Goal: Task Accomplishment & Management: Manage account settings

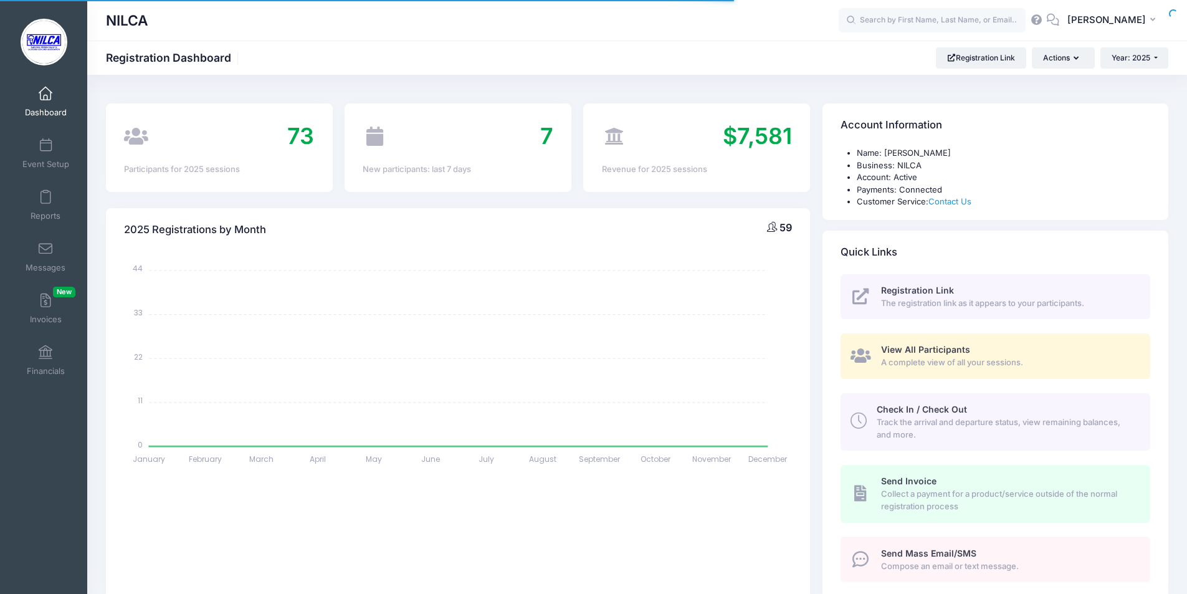
select select
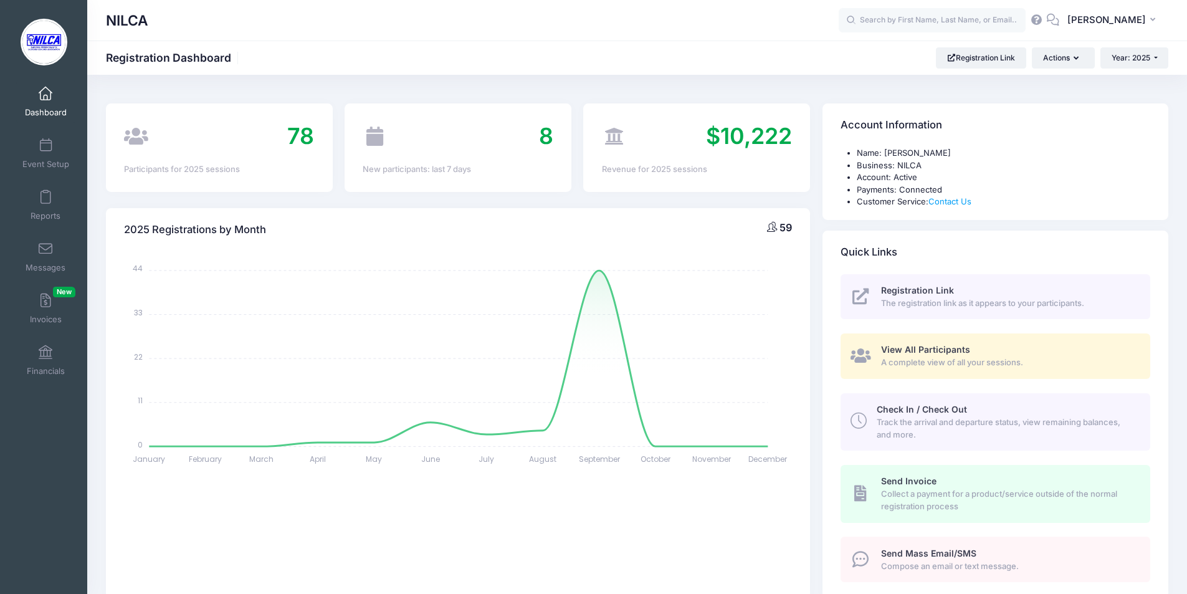
click at [947, 351] on span "View All Participants" at bounding box center [925, 349] width 89 height 11
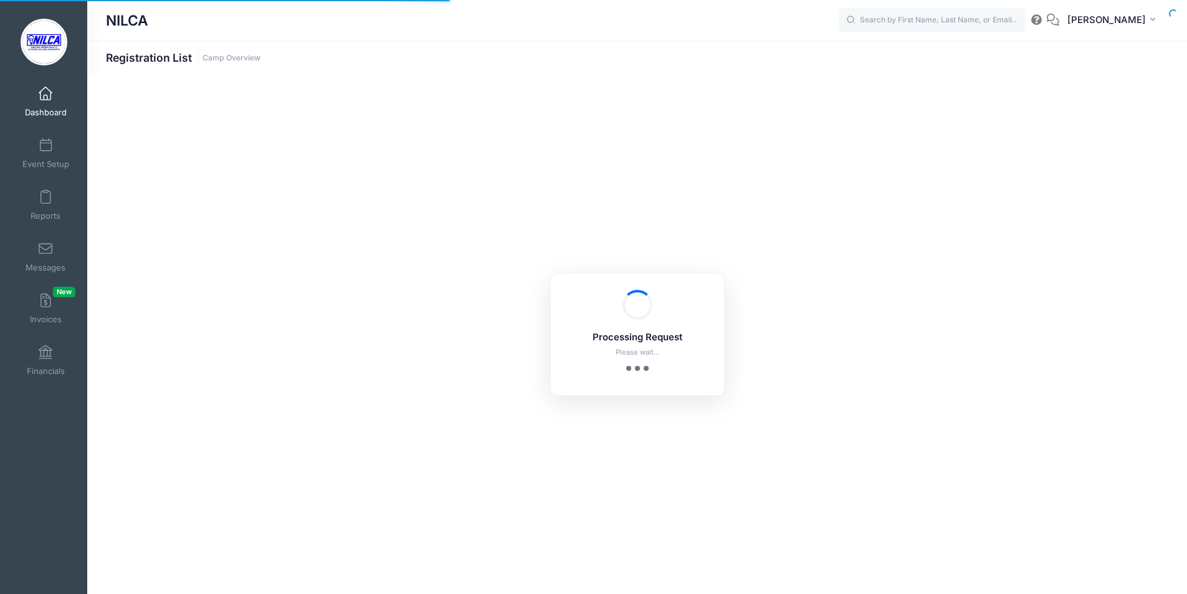
select select "10"
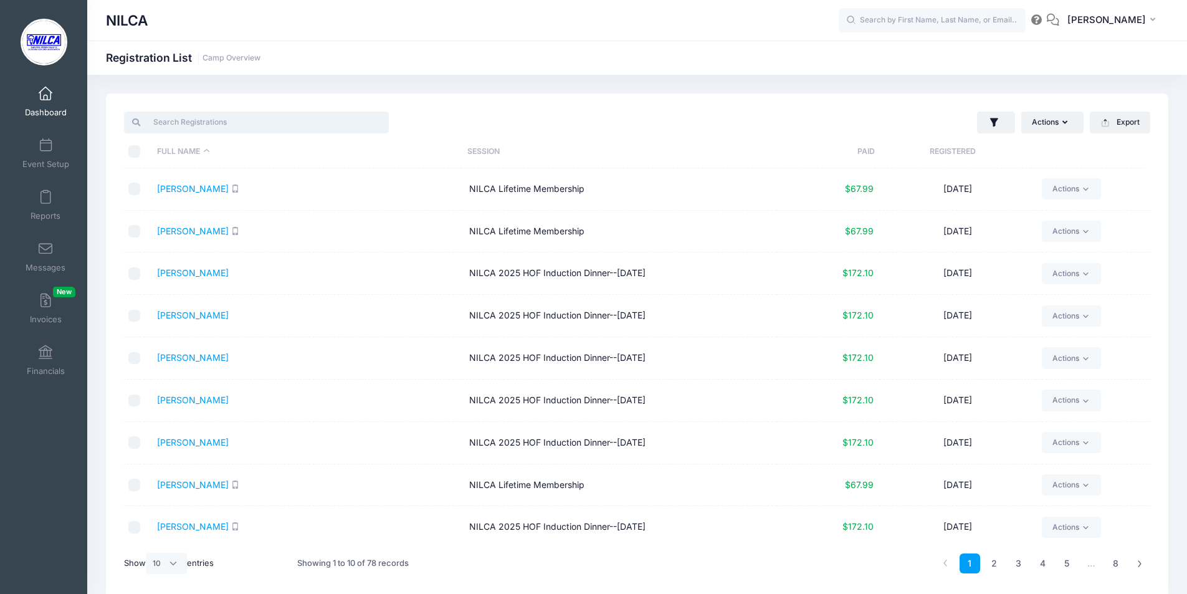
click at [188, 126] on input "search" at bounding box center [256, 122] width 265 height 21
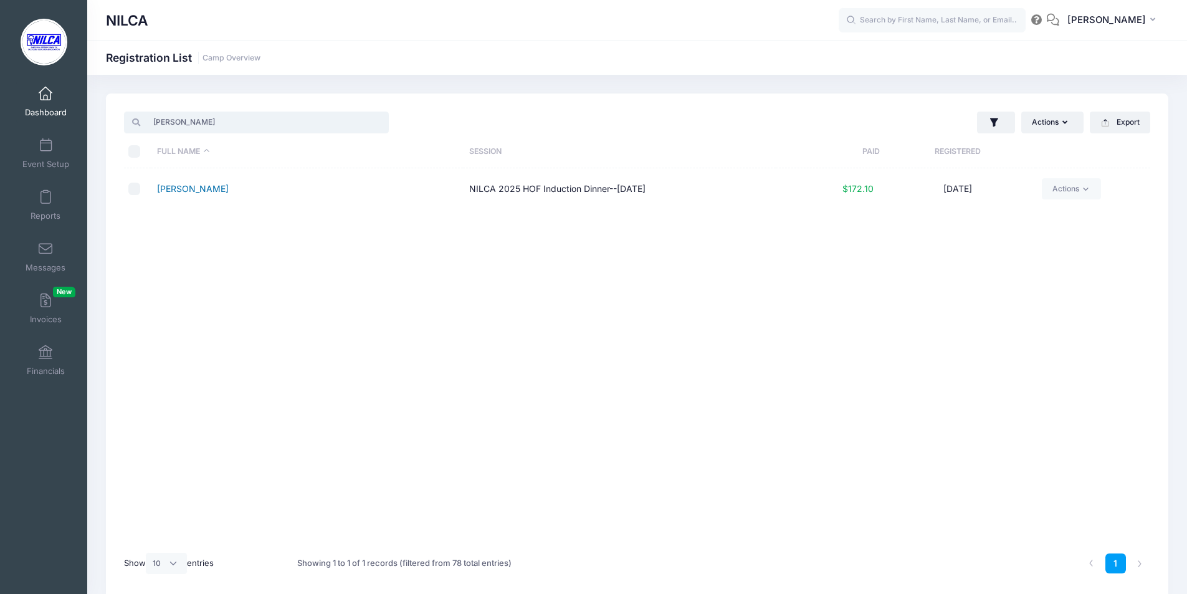
type input "turri"
click at [198, 191] on link "Turrini, Ross" at bounding box center [193, 188] width 72 height 11
click at [45, 91] on span at bounding box center [45, 94] width 0 height 14
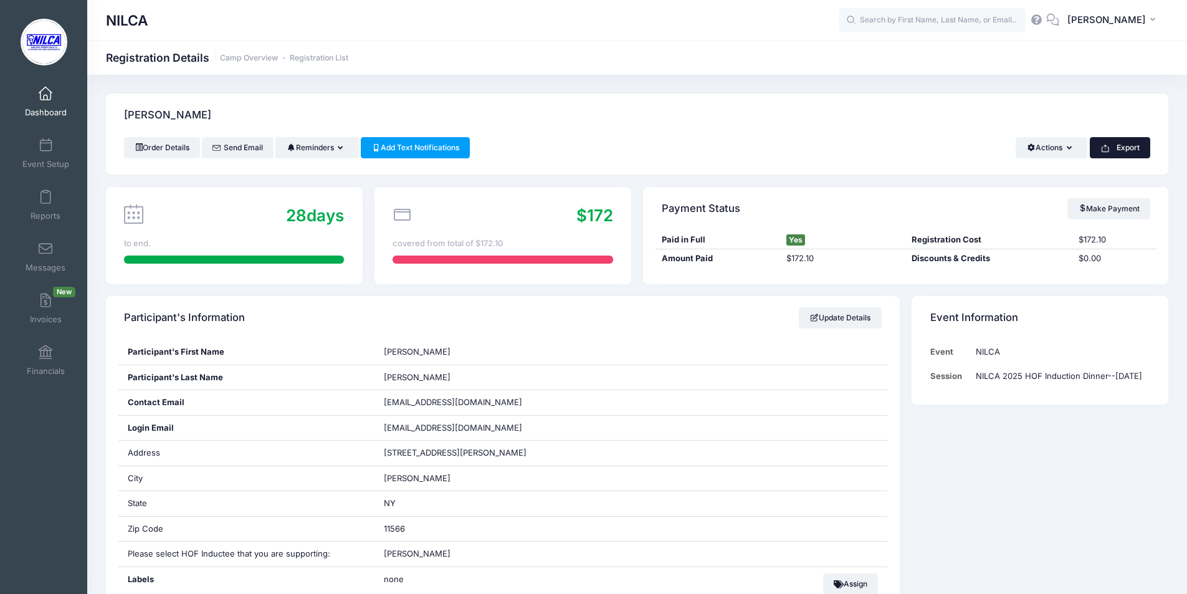
click at [1122, 143] on button "Export" at bounding box center [1120, 147] width 60 height 21
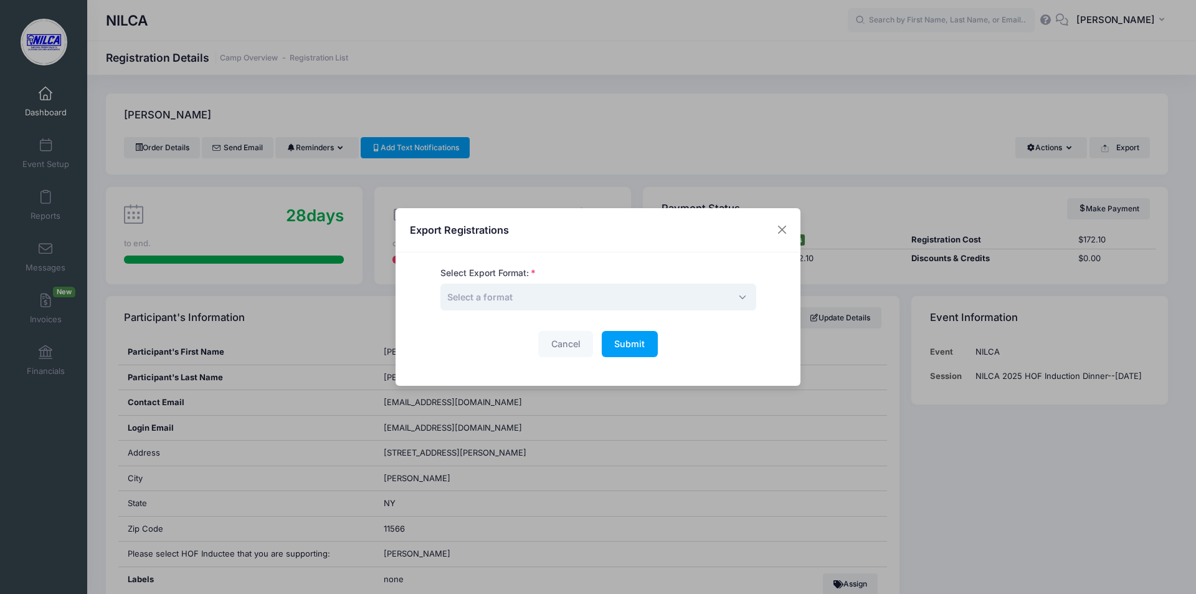
click at [570, 287] on span "Select a format" at bounding box center [599, 297] width 316 height 27
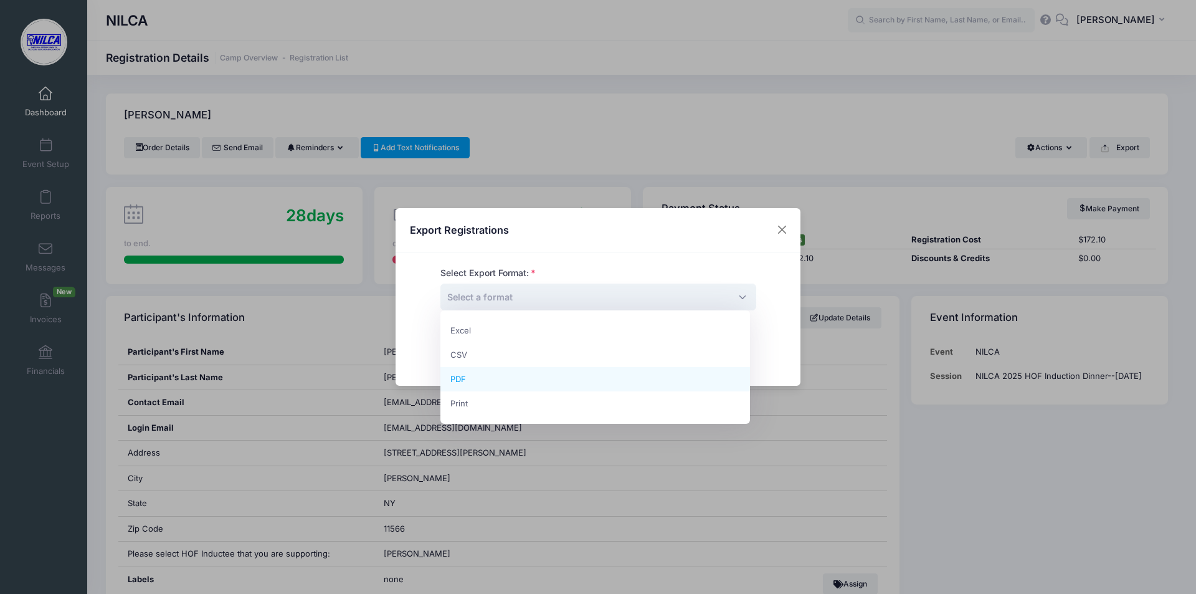
select select "pdf"
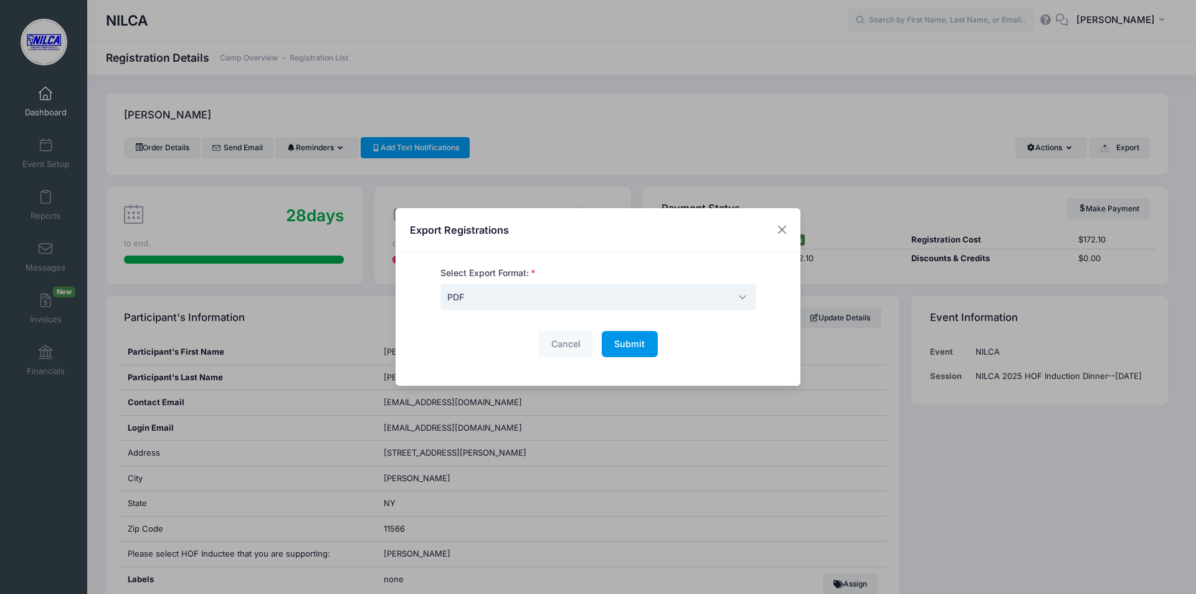
click at [639, 345] on span "Submit" at bounding box center [629, 343] width 31 height 11
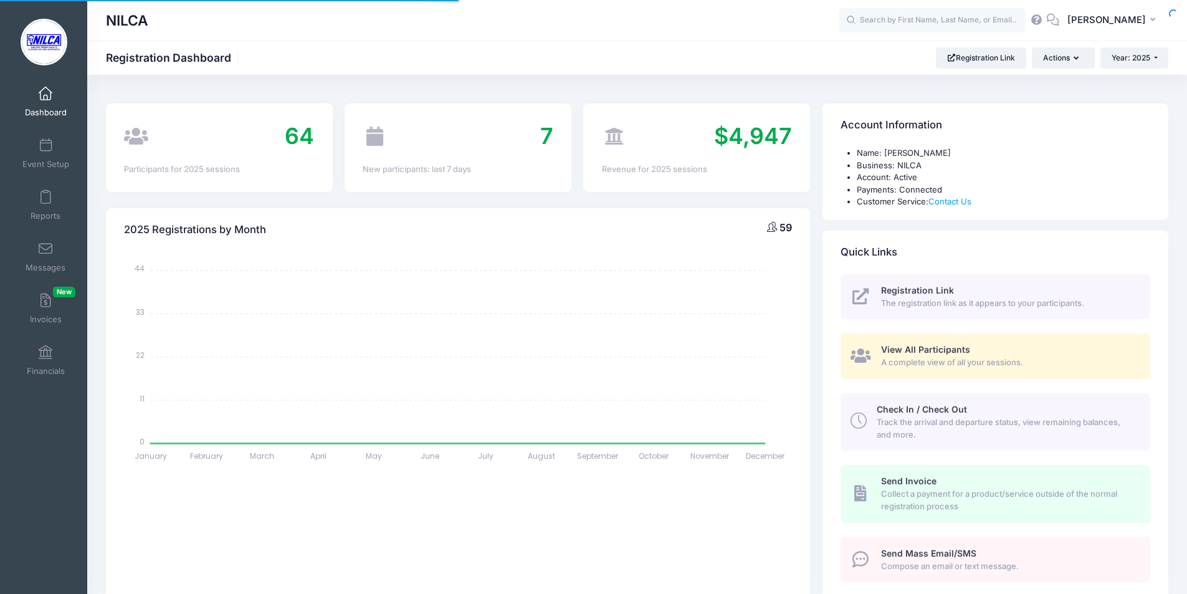
select select
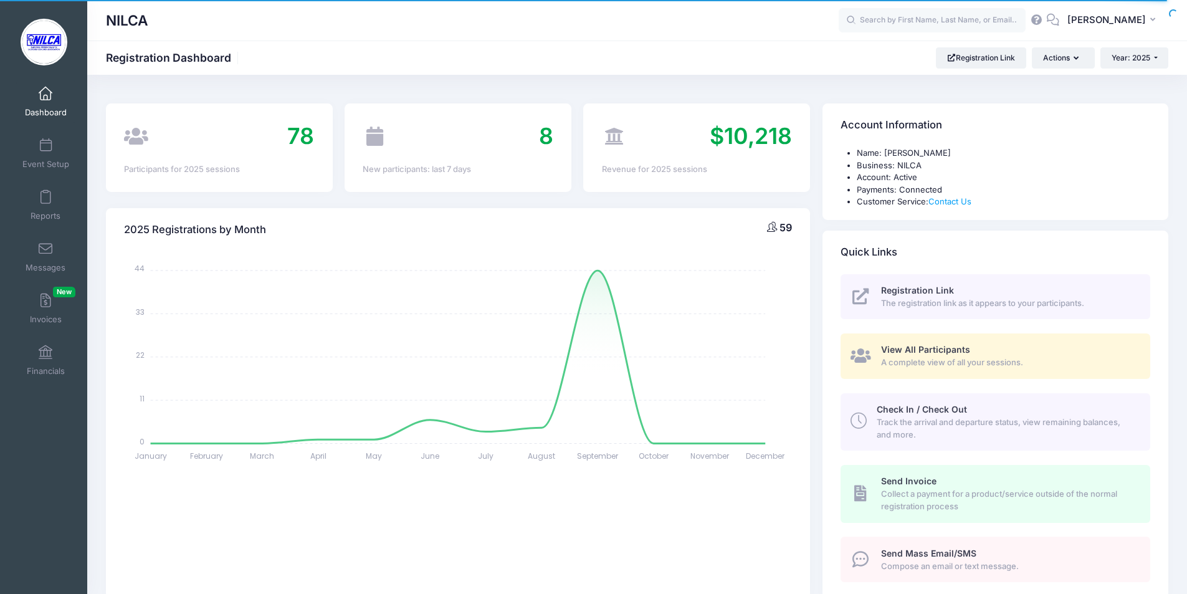
click at [920, 297] on span "The registration link as it appears to your participants." at bounding box center [1008, 303] width 255 height 12
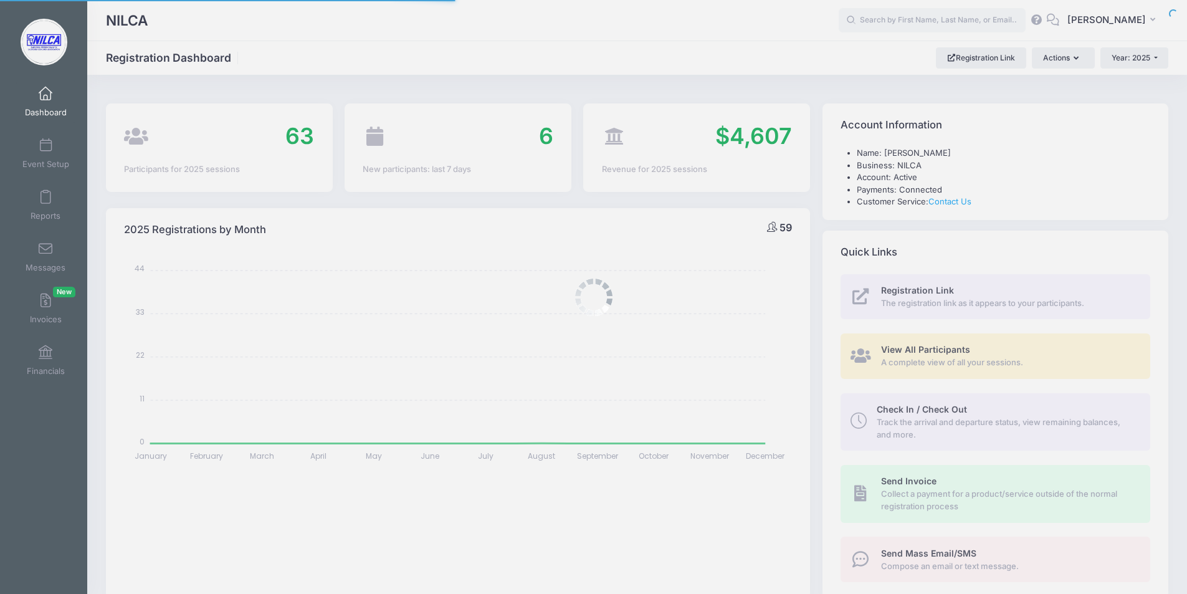
select select
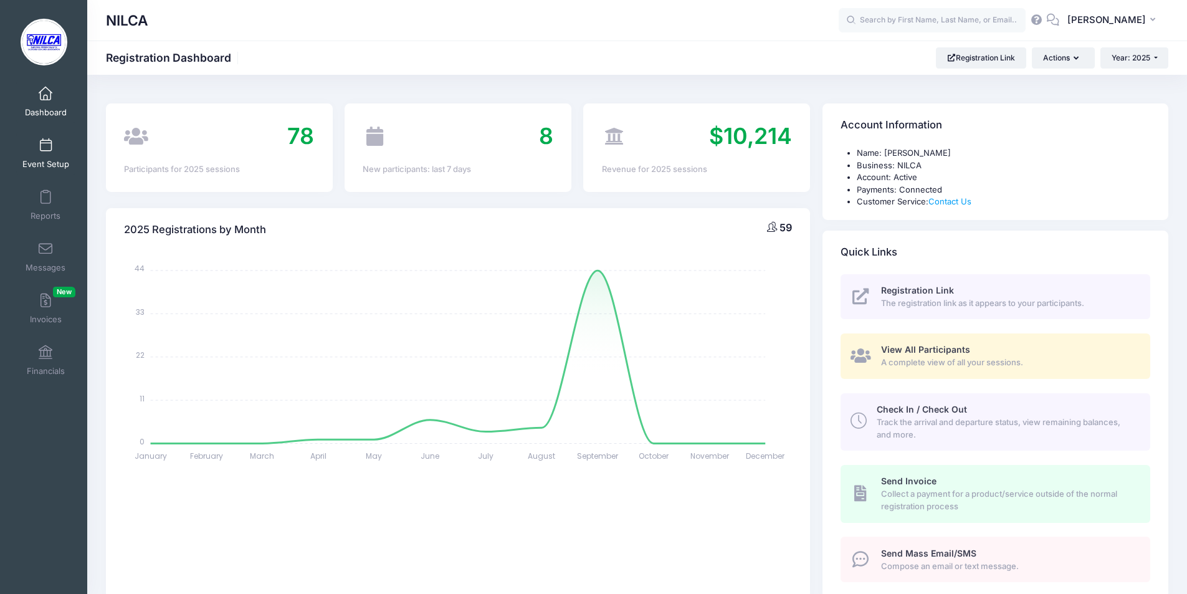
click at [45, 141] on span at bounding box center [45, 146] width 0 height 14
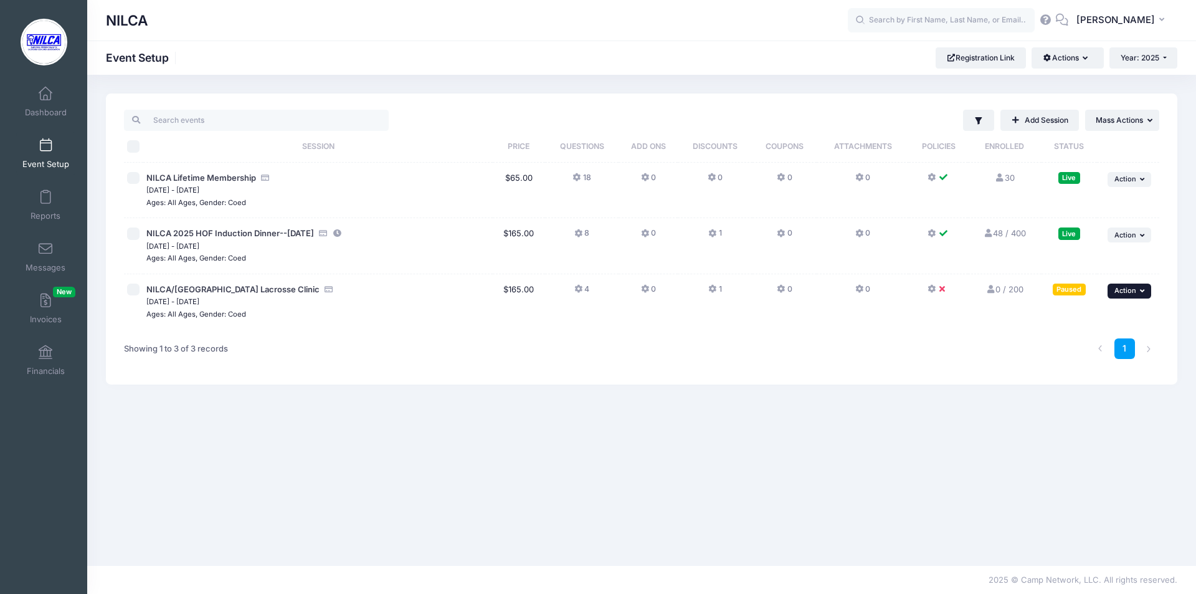
click at [1146, 292] on icon "button" at bounding box center [1143, 290] width 7 height 7
click at [1085, 318] on link "Resume Session" at bounding box center [1089, 319] width 113 height 24
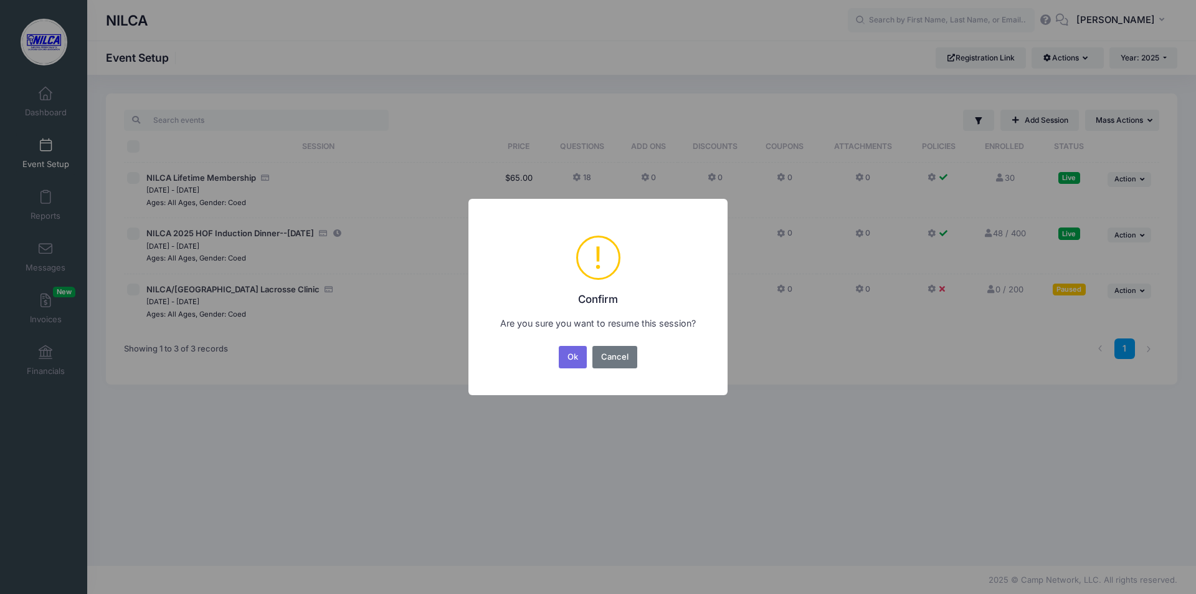
click at [573, 351] on button "Ok" at bounding box center [573, 357] width 29 height 22
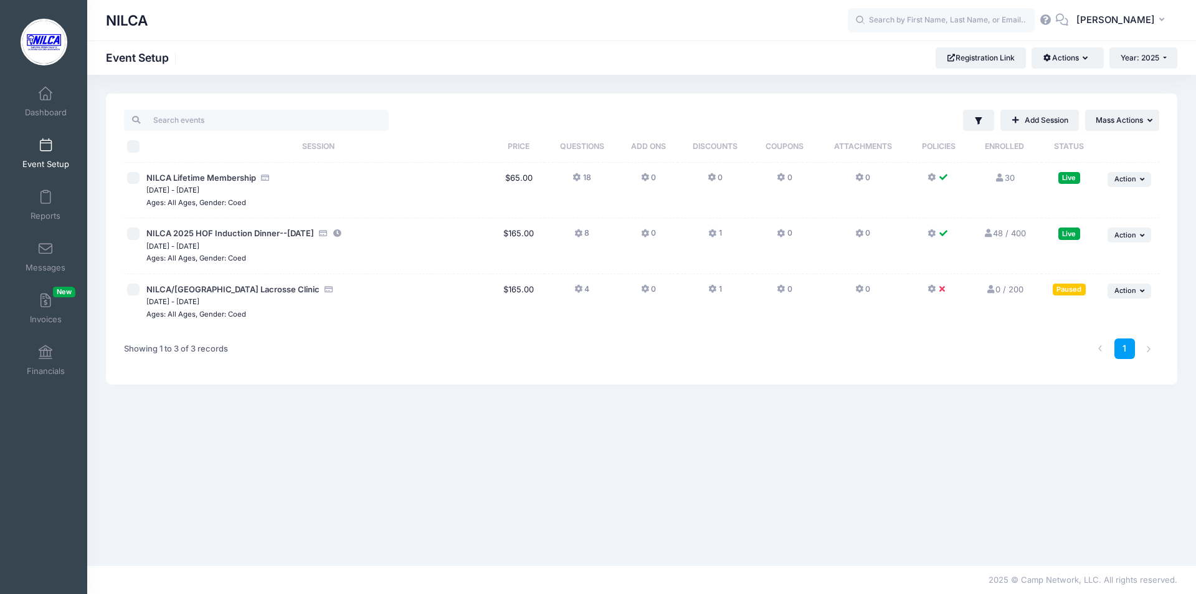
click at [932, 289] on icon at bounding box center [933, 289] width 10 height 0
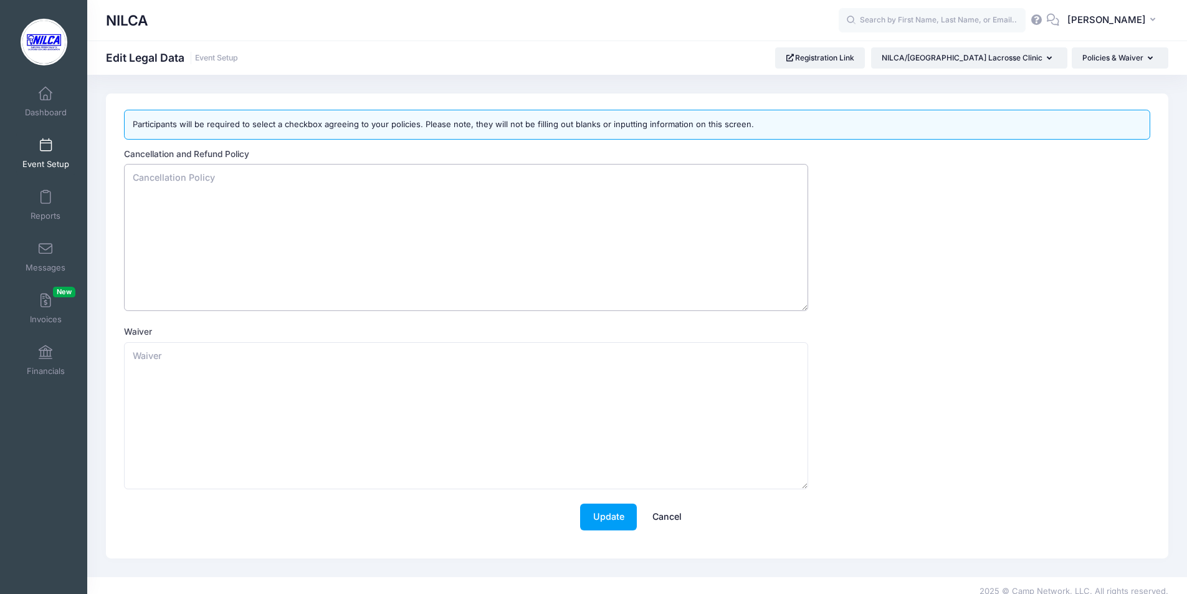
click at [224, 184] on textarea "Cancellation and Refund Policy" at bounding box center [466, 237] width 684 height 147
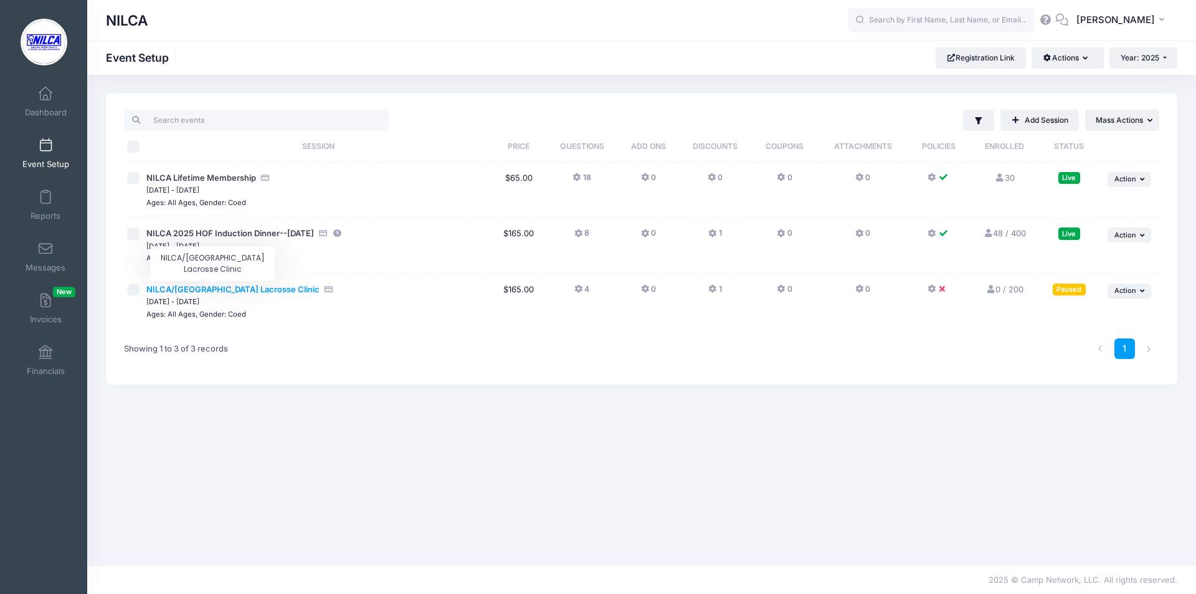
click at [192, 288] on span "NILCA/[GEOGRAPHIC_DATA] Lacrosse Clinic" at bounding box center [232, 289] width 173 height 10
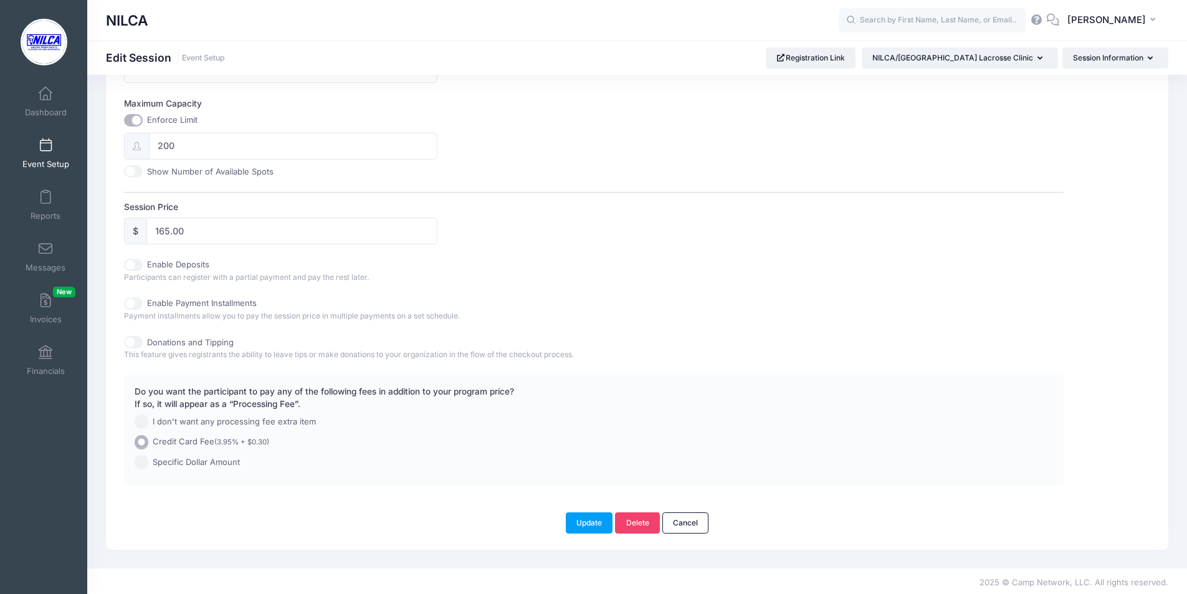
scroll to position [475, 0]
click at [1120, 56] on button "Session Information" at bounding box center [1115, 57] width 106 height 21
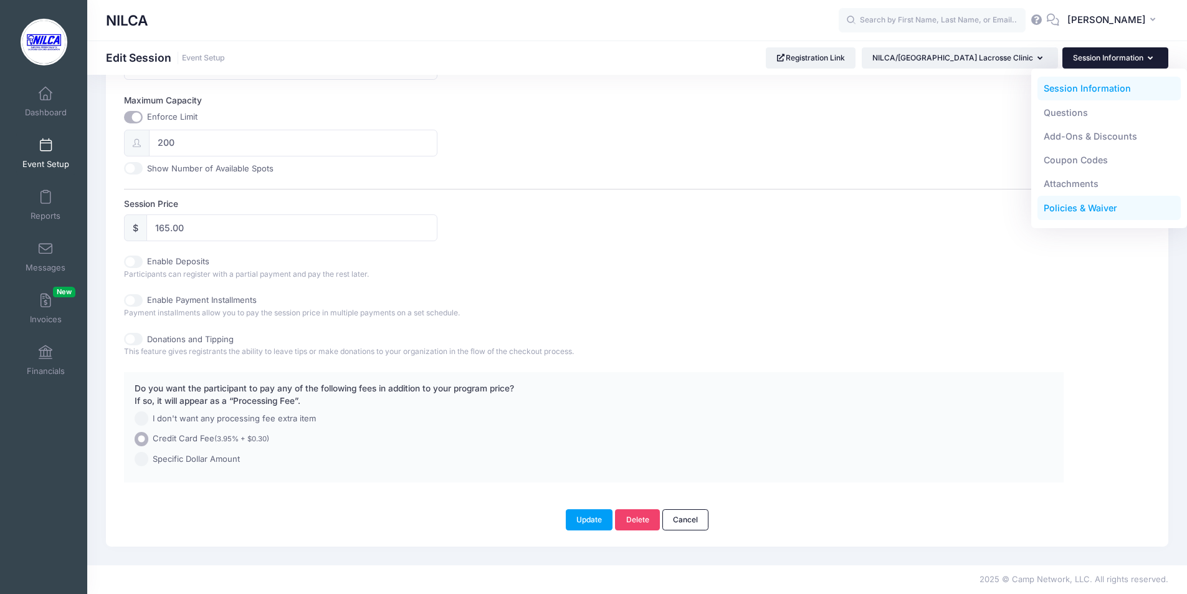
click at [1077, 202] on link "Policies & Waiver" at bounding box center [1109, 208] width 144 height 24
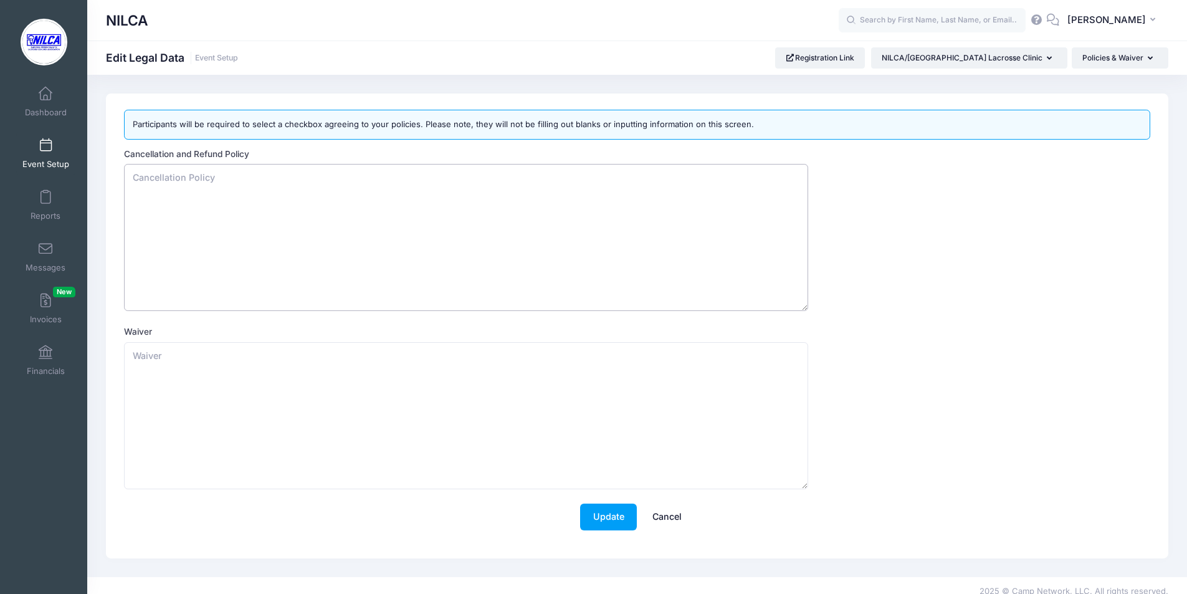
click at [224, 176] on textarea "Cancellation and Refund Policy" at bounding box center [466, 237] width 684 height 147
click at [45, 97] on span at bounding box center [45, 94] width 0 height 14
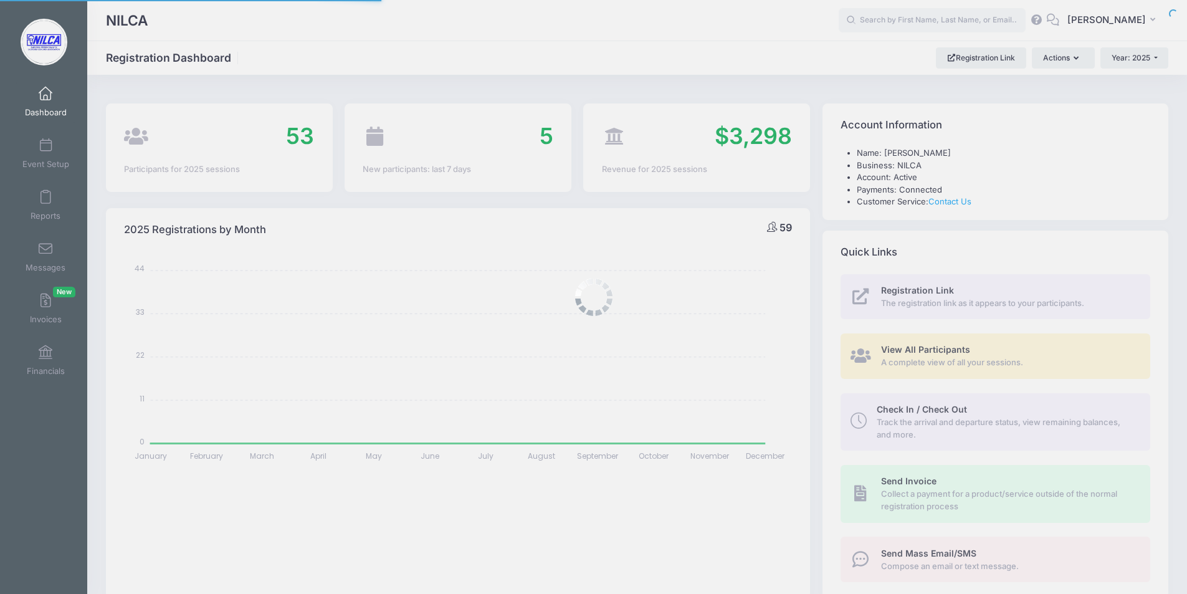
select select
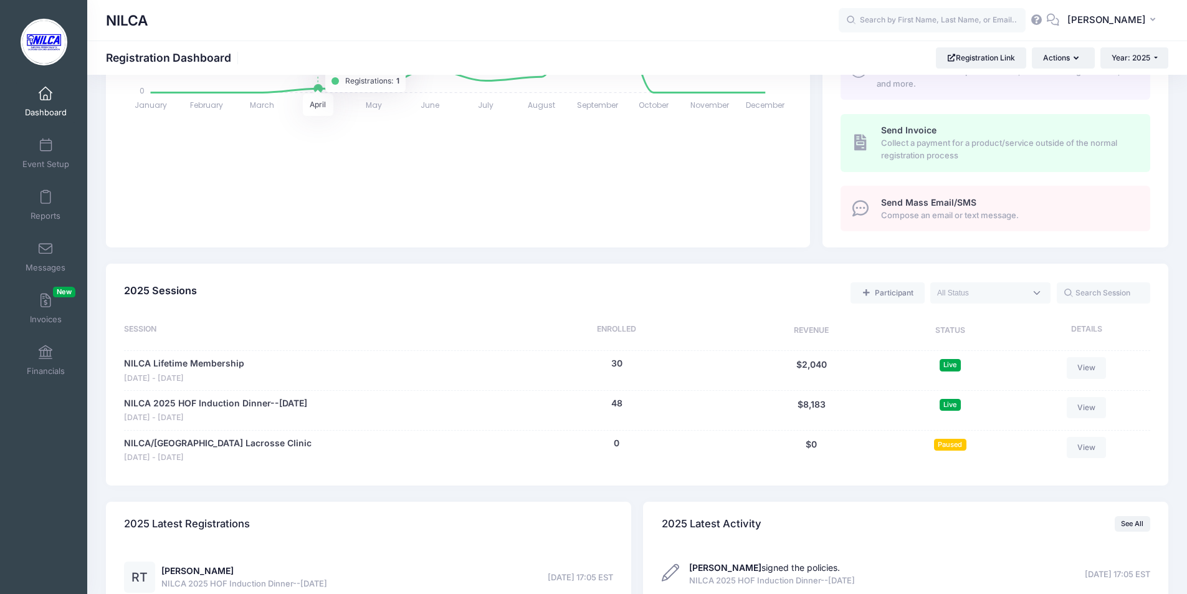
scroll to position [374, 0]
